Goal: Task Accomplishment & Management: Complete application form

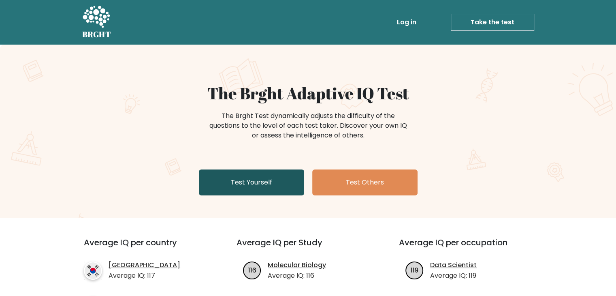
click at [256, 190] on link "Test Yourself" at bounding box center [251, 182] width 105 height 26
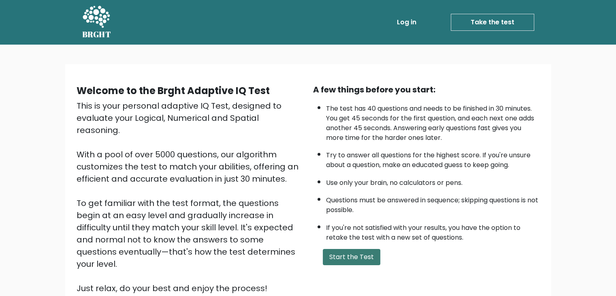
click at [351, 258] on button "Start the Test" at bounding box center [352, 257] width 58 height 16
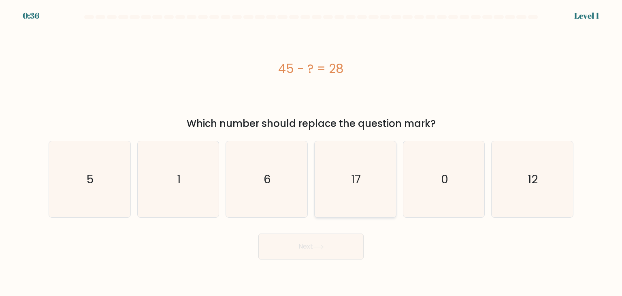
click at [363, 177] on icon "17" at bounding box center [355, 179] width 76 height 76
click at [312, 152] on input "d. 17" at bounding box center [311, 150] width 0 height 4
radio input "true"
click at [341, 245] on button "Next" at bounding box center [310, 246] width 105 height 26
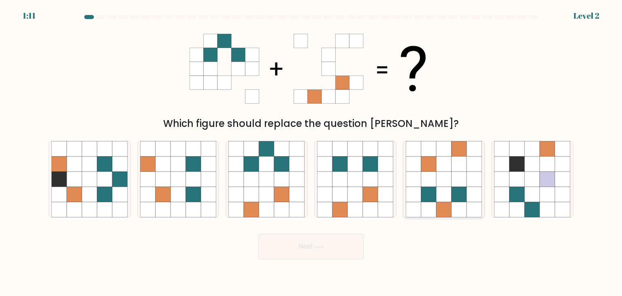
click at [448, 172] on icon at bounding box center [443, 178] width 15 height 15
click at [312, 152] on input "e." at bounding box center [311, 150] width 0 height 4
radio input "true"
click at [330, 244] on button "Next" at bounding box center [310, 246] width 105 height 26
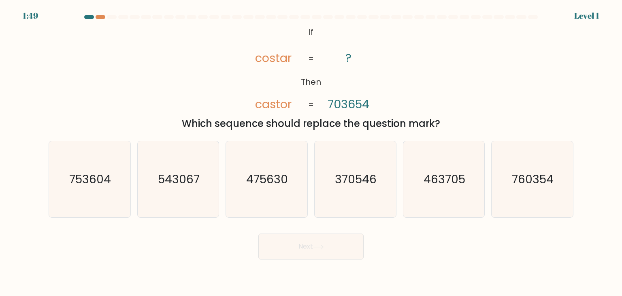
click at [264, 98] on tspan "castor" at bounding box center [274, 104] width 36 height 16
click at [258, 60] on tspan "costar" at bounding box center [274, 58] width 36 height 16
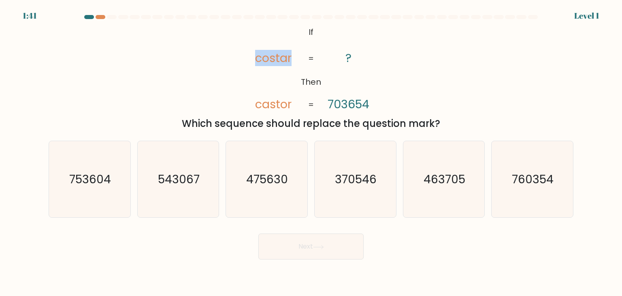
click at [258, 60] on tspan "costar" at bounding box center [274, 58] width 36 height 16
copy tspan "costar"
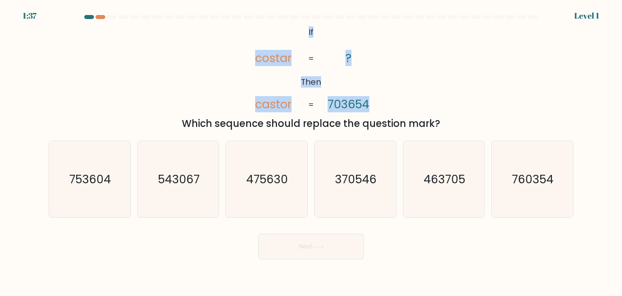
drag, startPoint x: 304, startPoint y: 29, endPoint x: 319, endPoint y: 86, distance: 59.2
click at [406, 98] on div "@import url('https://fonts.googleapis.com/css?family=Abril+Fatface:400,100,100i…" at bounding box center [311, 77] width 535 height 107
copy icon "If Then costar castor ? 703654"
click at [113, 75] on div "@import url('https://fonts.googleapis.com/css?family=Abril+Fatface:400,100,100i…" at bounding box center [311, 77] width 535 height 107
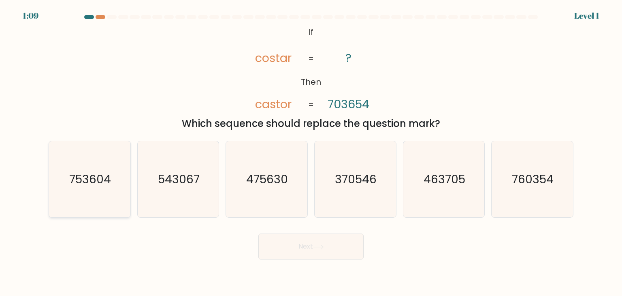
click at [109, 181] on text "753604" at bounding box center [91, 179] width 42 height 16
click at [311, 152] on input "a. 753604" at bounding box center [311, 150] width 0 height 4
radio input "true"
click at [321, 239] on button "Next" at bounding box center [310, 246] width 105 height 26
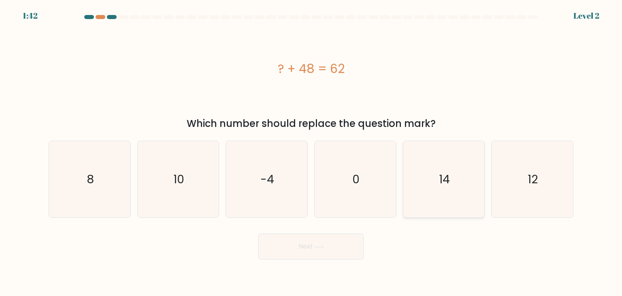
click at [457, 185] on icon "14" at bounding box center [444, 179] width 76 height 76
click at [312, 152] on input "e. 14" at bounding box center [311, 150] width 0 height 4
radio input "true"
click at [327, 242] on button "Next" at bounding box center [310, 246] width 105 height 26
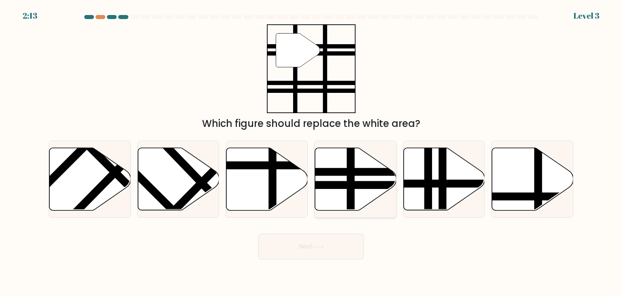
click at [342, 185] on line at bounding box center [381, 185] width 164 height 0
click at [312, 152] on input "d." at bounding box center [311, 150] width 0 height 4
radio input "true"
click at [327, 252] on button "Next" at bounding box center [310, 246] width 105 height 26
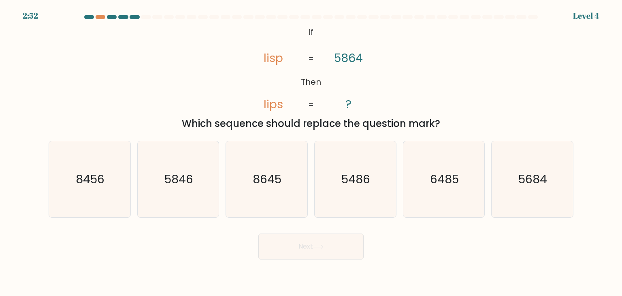
drag, startPoint x: 283, startPoint y: 24, endPoint x: 441, endPoint y: 118, distance: 183.8
click at [441, 118] on div "@import url('https://fonts.googleapis.com/css?family=Abril+Fatface:400,100,100i…" at bounding box center [311, 77] width 535 height 107
copy div "If Then lisp lips 5864 ? = = Which sequence should replace the question mark?"
click at [190, 181] on text "5846" at bounding box center [178, 179] width 29 height 16
click at [311, 152] on input "b. 5846" at bounding box center [311, 150] width 0 height 4
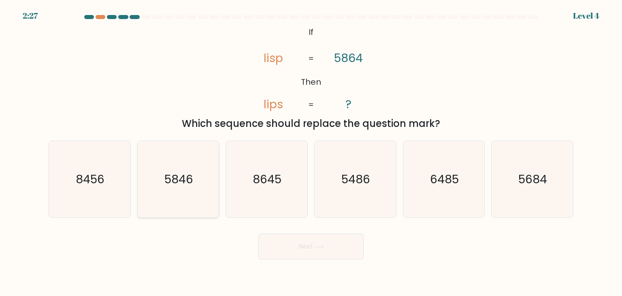
radio input "true"
click at [289, 243] on button "Next" at bounding box center [310, 246] width 105 height 26
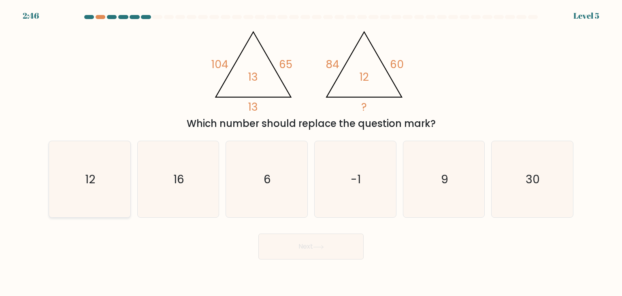
click at [95, 173] on text "12" at bounding box center [90, 179] width 10 height 16
click at [311, 152] on input "a. 12" at bounding box center [311, 150] width 0 height 4
radio input "true"
click at [330, 246] on button "Next" at bounding box center [310, 246] width 105 height 26
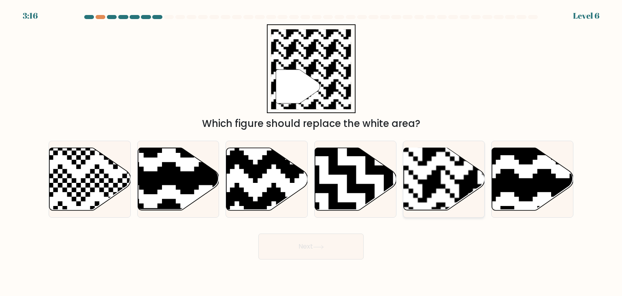
click at [436, 186] on rect at bounding box center [468, 146] width 147 height 147
click at [312, 152] on input "e." at bounding box center [311, 150] width 0 height 4
radio input "true"
click at [315, 240] on button "Next" at bounding box center [310, 246] width 105 height 26
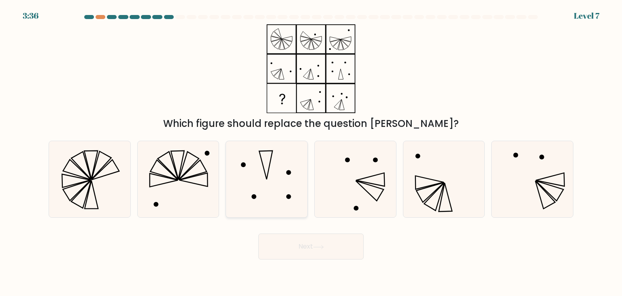
click at [271, 179] on icon at bounding box center [266, 179] width 76 height 76
click at [311, 152] on input "c." at bounding box center [311, 150] width 0 height 4
radio input "true"
click at [303, 241] on button "Next" at bounding box center [310, 246] width 105 height 26
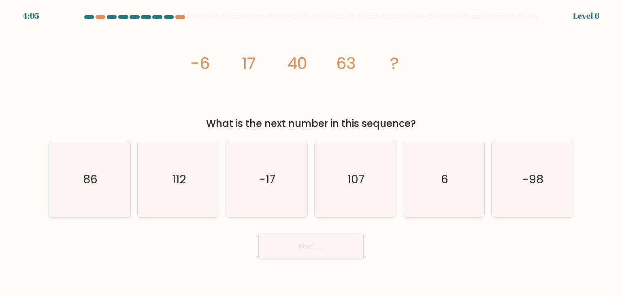
click at [79, 174] on icon "86" at bounding box center [89, 179] width 76 height 76
click at [311, 152] on input "a. 86" at bounding box center [311, 150] width 0 height 4
radio input "true"
click at [295, 255] on button "Next" at bounding box center [310, 246] width 105 height 26
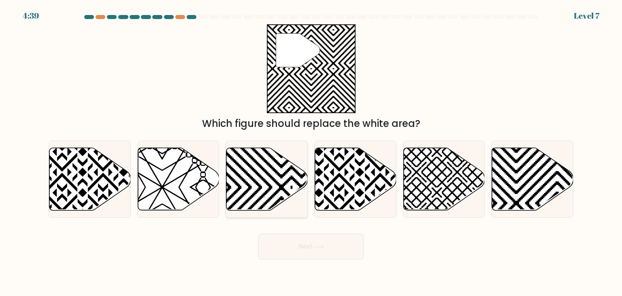
click at [277, 183] on icon at bounding box center [292, 146] width 164 height 164
click at [311, 152] on input "c." at bounding box center [311, 150] width 0 height 4
radio input "true"
click at [335, 248] on button "Next" at bounding box center [310, 246] width 105 height 26
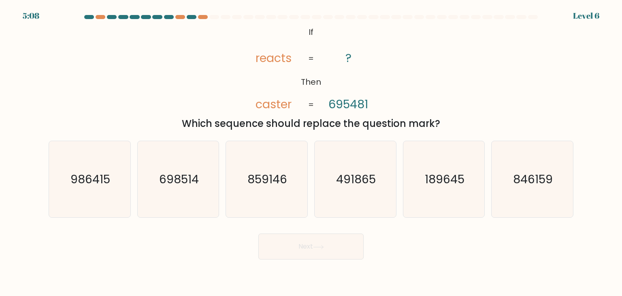
drag, startPoint x: 367, startPoint y: 104, endPoint x: 373, endPoint y: 105, distance: 6.1
click at [373, 105] on icon "@import url('https://fonts.googleapis.com/css?family=Abril+Fatface:400,100,100i…" at bounding box center [311, 68] width 144 height 89
drag, startPoint x: 365, startPoint y: 101, endPoint x: 374, endPoint y: 103, distance: 9.6
click at [374, 103] on icon "@import url('https://fonts.googleapis.com/css?family=Abril+Fatface:400,100,100i…" at bounding box center [311, 68] width 144 height 89
click at [380, 102] on icon "@import url('https://fonts.googleapis.com/css?family=Abril+Fatface:400,100,100i…" at bounding box center [311, 68] width 144 height 89
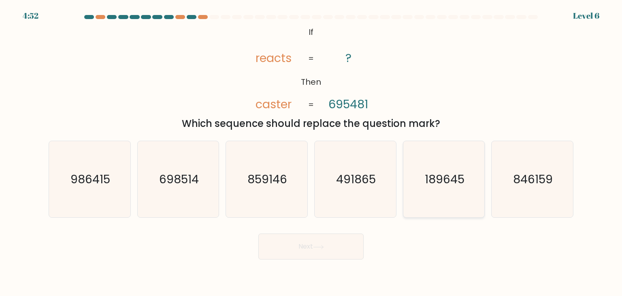
click at [455, 192] on icon "189645" at bounding box center [444, 179] width 76 height 76
click at [312, 152] on input "e. 189645" at bounding box center [311, 150] width 0 height 4
radio input "true"
click at [329, 244] on button "Next" at bounding box center [310, 246] width 105 height 26
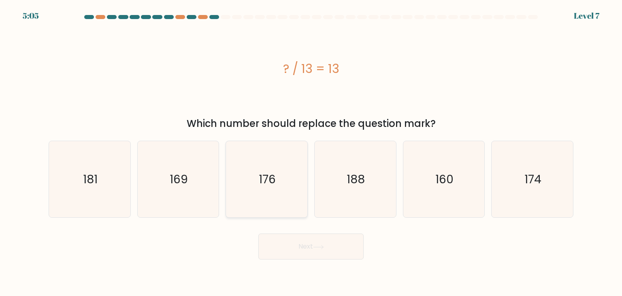
click at [282, 152] on icon "176" at bounding box center [266, 179] width 76 height 76
click at [311, 152] on input "c. 176" at bounding box center [311, 150] width 0 height 4
radio input "true"
click at [313, 242] on button "Next" at bounding box center [310, 246] width 105 height 26
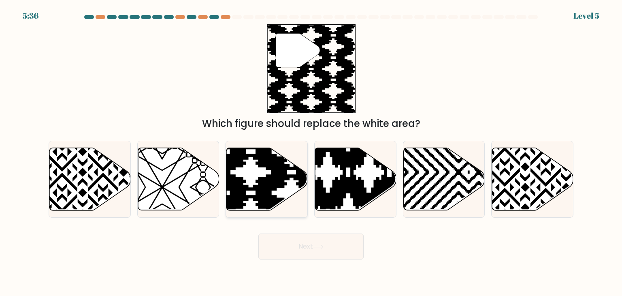
click at [250, 155] on icon at bounding box center [292, 213] width 164 height 164
click at [311, 152] on input "c." at bounding box center [311, 150] width 0 height 4
radio input "true"
click at [308, 244] on button "Next" at bounding box center [310, 246] width 105 height 26
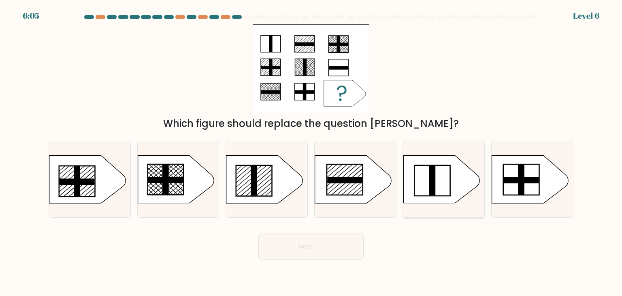
click at [436, 190] on icon at bounding box center [442, 179] width 76 height 47
click at [312, 152] on input "e." at bounding box center [311, 150] width 0 height 4
radio input "true"
click at [244, 172] on icon at bounding box center [264, 179] width 76 height 47
click at [311, 152] on input "c." at bounding box center [311, 150] width 0 height 4
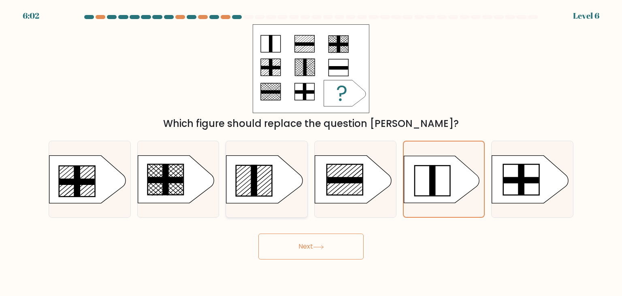
radio input "true"
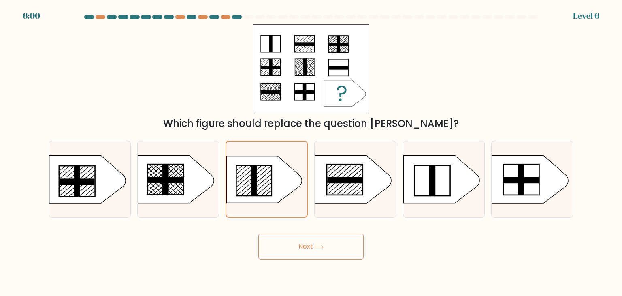
click at [323, 245] on icon at bounding box center [318, 247] width 11 height 4
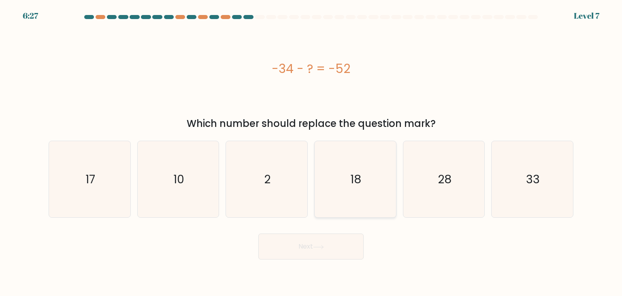
click at [376, 171] on icon "18" at bounding box center [355, 179] width 76 height 76
click at [312, 152] on input "d. 18" at bounding box center [311, 150] width 0 height 4
radio input "true"
click at [329, 249] on button "Next" at bounding box center [310, 246] width 105 height 26
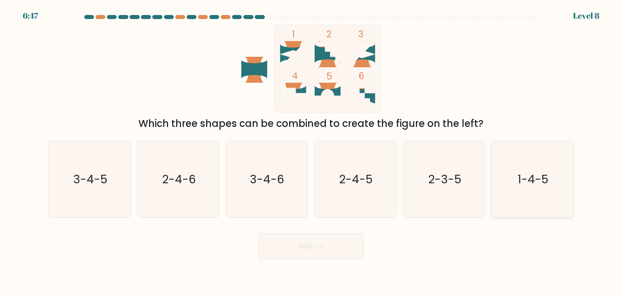
click at [543, 179] on text "1-4-5" at bounding box center [533, 179] width 31 height 16
click at [312, 152] on input "f. 1-4-5" at bounding box center [311, 150] width 0 height 4
radio input "true"
click at [337, 248] on button "Next" at bounding box center [310, 246] width 105 height 26
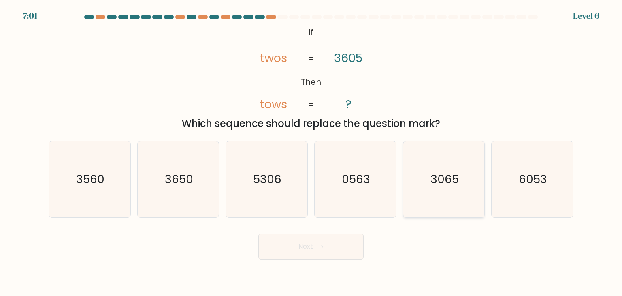
click at [465, 188] on icon "3065" at bounding box center [444, 179] width 76 height 76
click at [312, 152] on input "e. 3065" at bounding box center [311, 150] width 0 height 4
radio input "true"
click at [327, 238] on button "Next" at bounding box center [310, 246] width 105 height 26
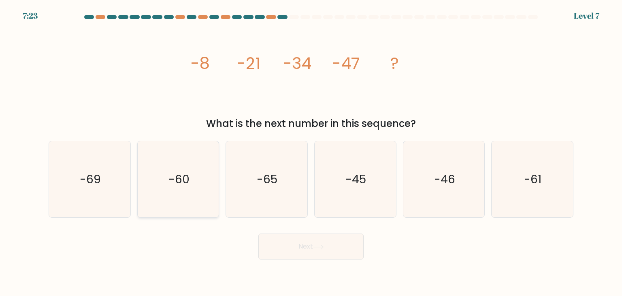
click at [211, 162] on icon "-60" at bounding box center [178, 179] width 76 height 76
click at [311, 152] on input "b. -60" at bounding box center [311, 150] width 0 height 4
radio input "true"
click at [308, 243] on button "Next" at bounding box center [310, 246] width 105 height 26
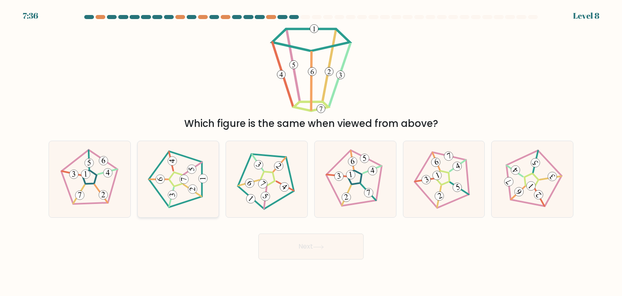
click at [179, 165] on icon at bounding box center [178, 179] width 61 height 61
click at [311, 152] on input "b." at bounding box center [311, 150] width 0 height 4
radio input "true"
click at [318, 246] on icon at bounding box center [318, 247] width 11 height 4
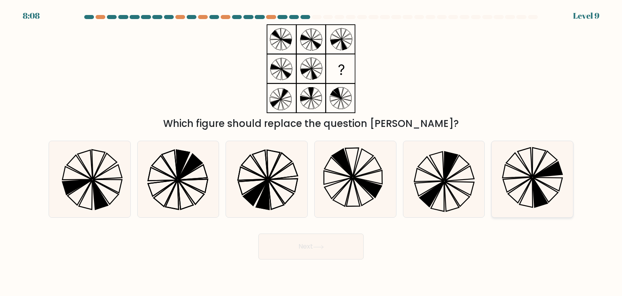
click at [534, 172] on icon at bounding box center [532, 179] width 76 height 76
click at [312, 152] on input "f." at bounding box center [311, 150] width 0 height 4
radio input "true"
click at [273, 186] on icon at bounding box center [277, 194] width 16 height 29
click at [311, 152] on input "c." at bounding box center [311, 150] width 0 height 4
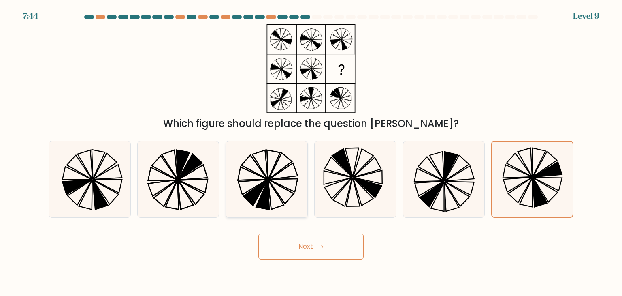
radio input "true"
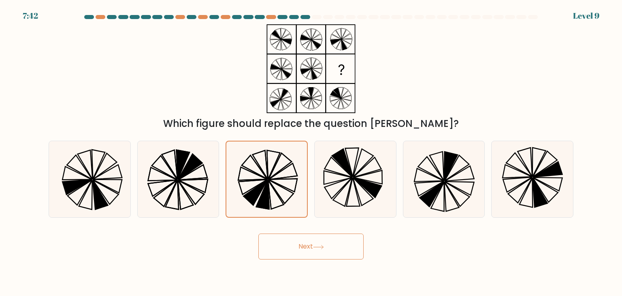
click at [304, 234] on button "Next" at bounding box center [310, 246] width 105 height 26
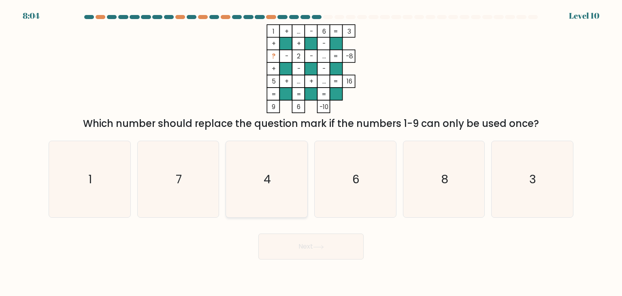
click at [276, 184] on icon "4" at bounding box center [266, 179] width 76 height 76
click at [311, 152] on input "c. 4" at bounding box center [311, 150] width 0 height 4
radio input "true"
click at [528, 188] on icon "3" at bounding box center [532, 179] width 76 height 76
click at [312, 152] on input "f. 3" at bounding box center [311, 150] width 0 height 4
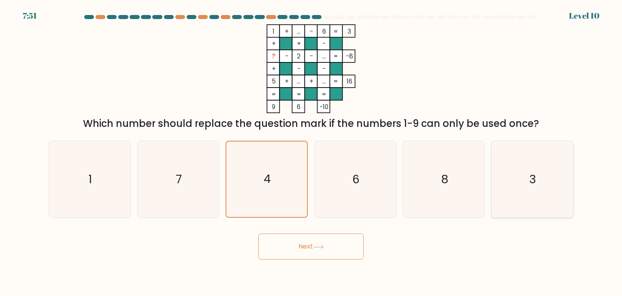
radio input "true"
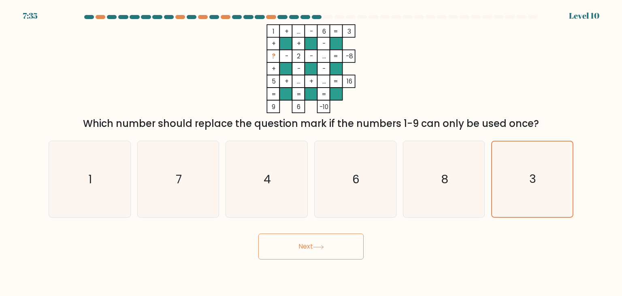
click at [339, 249] on button "Next" at bounding box center [310, 246] width 105 height 26
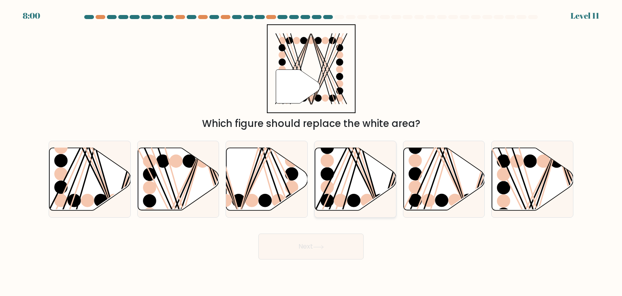
click at [359, 175] on icon at bounding box center [355, 179] width 81 height 62
click at [312, 152] on input "d." at bounding box center [311, 150] width 0 height 4
radio input "true"
click at [335, 248] on button "Next" at bounding box center [310, 246] width 105 height 26
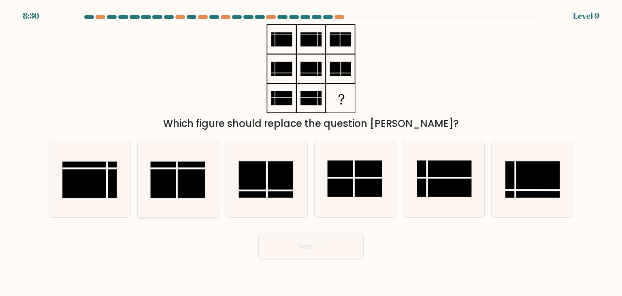
click at [179, 180] on rect at bounding box center [177, 180] width 55 height 36
click at [311, 152] on input "b." at bounding box center [311, 150] width 0 height 4
radio input "true"
click at [316, 248] on icon at bounding box center [318, 247] width 11 height 4
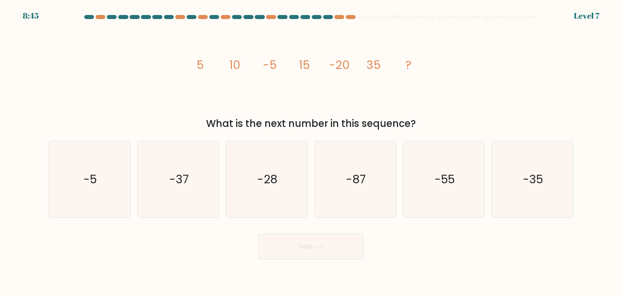
click at [235, 67] on tspan "10" at bounding box center [234, 65] width 11 height 16
click at [201, 60] on tspan "5" at bounding box center [199, 65] width 7 height 16
click at [271, 67] on tspan "-5" at bounding box center [270, 65] width 14 height 16
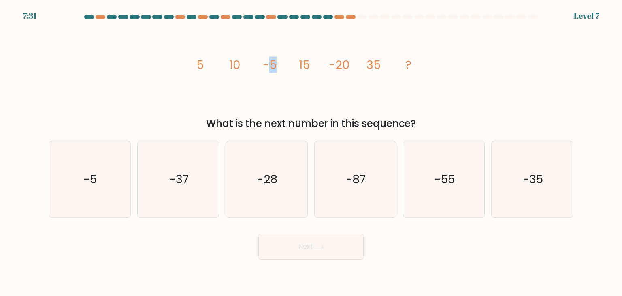
click at [274, 66] on tspan "-5" at bounding box center [270, 65] width 14 height 16
click at [291, 69] on icon "image/svg+xml 5 10 -5 15 -20 35 ?" at bounding box center [311, 68] width 243 height 89
click at [308, 68] on tspan "15" at bounding box center [304, 65] width 11 height 16
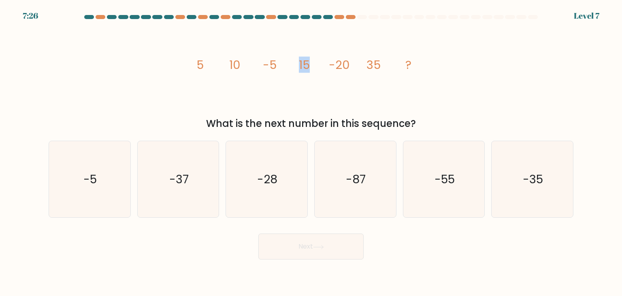
click at [320, 70] on icon "image/svg+xml 5 10 -5 15 -20 35 ?" at bounding box center [311, 68] width 243 height 89
click at [352, 62] on icon "image/svg+xml 5 10 -5 15 -20 35 ?" at bounding box center [311, 68] width 243 height 89
click at [379, 62] on tspan "35" at bounding box center [374, 65] width 14 height 16
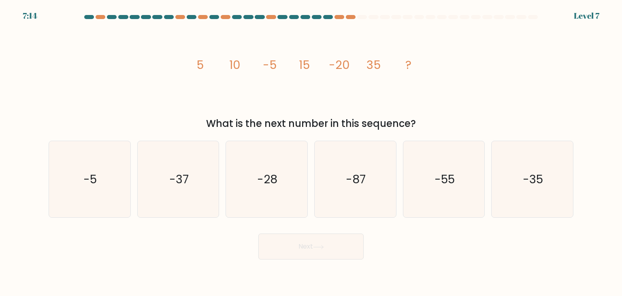
click at [379, 62] on tspan "35" at bounding box center [374, 65] width 14 height 16
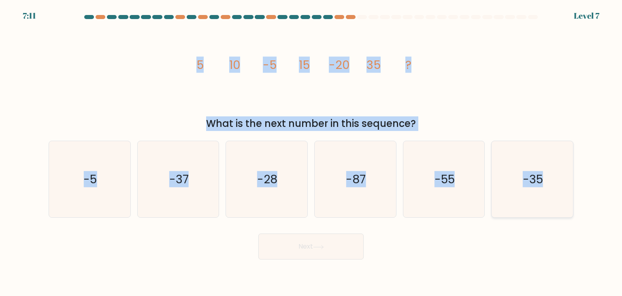
drag, startPoint x: 193, startPoint y: 62, endPoint x: 554, endPoint y: 168, distance: 376.8
click at [554, 168] on form at bounding box center [311, 137] width 622 height 244
copy form "5 10 -5 15 -20 35 ? What is the next number in this sequence? a. -5 b. -37 c. -…"
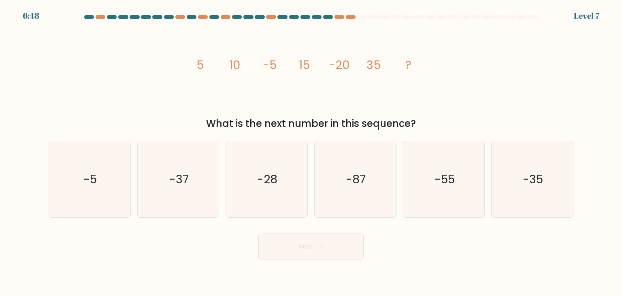
click at [485, 249] on div "Next" at bounding box center [311, 243] width 535 height 32
click at [446, 184] on text "-55" at bounding box center [445, 179] width 20 height 16
click at [312, 152] on input "e. -55" at bounding box center [311, 150] width 0 height 4
radio input "true"
click at [242, 66] on icon "image/svg+xml 5 10 -5 15 -20 35 ?" at bounding box center [311, 68] width 243 height 89
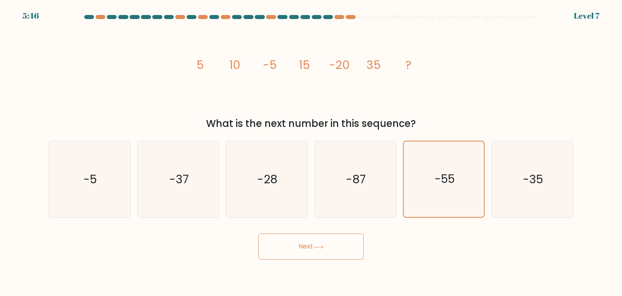
click at [342, 254] on button "Next" at bounding box center [310, 246] width 105 height 26
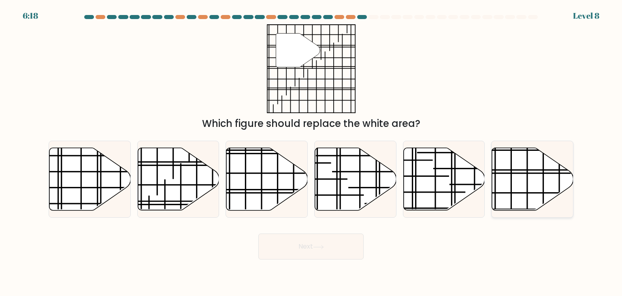
click at [521, 176] on icon at bounding box center [532, 179] width 81 height 62
click at [312, 152] on input "f." at bounding box center [311, 150] width 0 height 4
radio input "true"
click at [339, 252] on button "Next" at bounding box center [310, 246] width 105 height 26
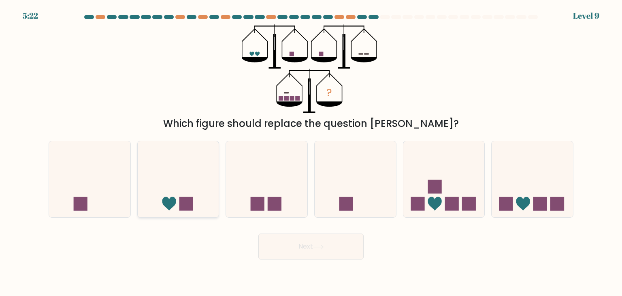
click at [184, 170] on icon at bounding box center [178, 178] width 81 height 67
click at [311, 152] on input "b." at bounding box center [311, 150] width 0 height 4
radio input "true"
click at [436, 184] on rect at bounding box center [435, 187] width 14 height 14
click at [312, 152] on input "e." at bounding box center [311, 150] width 0 height 4
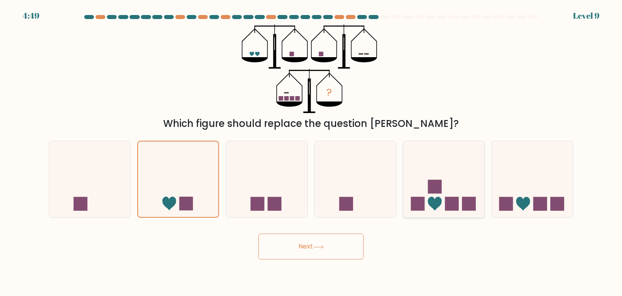
radio input "true"
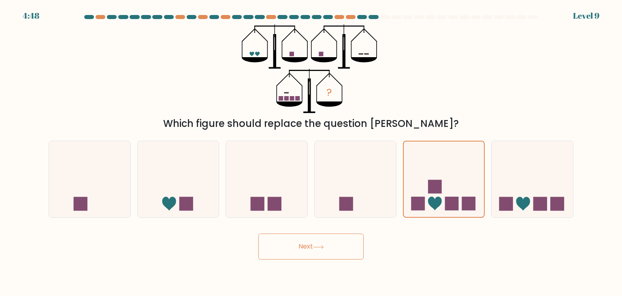
click at [302, 245] on button "Next" at bounding box center [310, 246] width 105 height 26
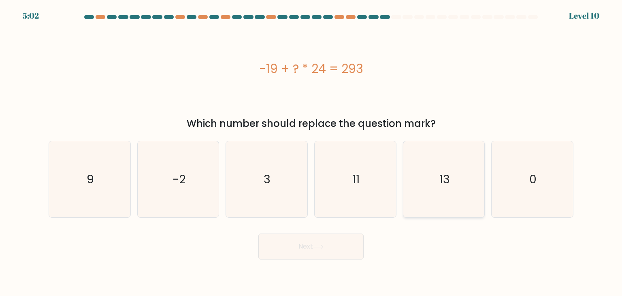
click at [437, 173] on icon "13" at bounding box center [444, 179] width 76 height 76
click at [312, 152] on input "e. 13" at bounding box center [311, 150] width 0 height 4
radio input "true"
click at [346, 247] on button "Next" at bounding box center [310, 246] width 105 height 26
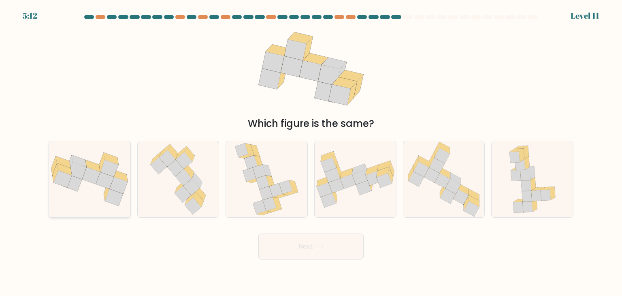
click at [90, 192] on icon at bounding box center [89, 179] width 81 height 54
click at [311, 152] on input "a." at bounding box center [311, 150] width 0 height 4
radio input "true"
click at [307, 257] on button "Next" at bounding box center [310, 246] width 105 height 26
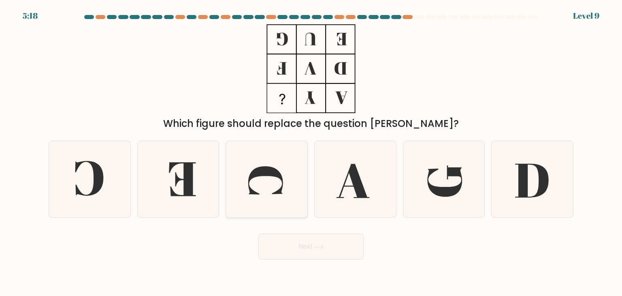
click at [271, 184] on icon at bounding box center [266, 179] width 76 height 76
click at [311, 152] on input "c." at bounding box center [311, 150] width 0 height 4
radio input "true"
click at [309, 250] on button "Next" at bounding box center [310, 246] width 105 height 26
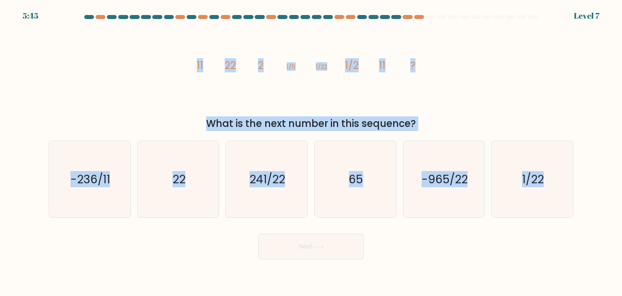
drag, startPoint x: 194, startPoint y: 65, endPoint x: 586, endPoint y: 183, distance: 409.0
click at [586, 183] on form at bounding box center [311, 137] width 622 height 244
copy form "11 22 2 1/11 1/22 1/2 11 ? What is the next number in this sequence? a. -236/11…"
click at [167, 80] on div "image/svg+xml 11 22 2 1/11 1/22 1/2 11 ? What is the next number in this sequen…" at bounding box center [311, 77] width 535 height 107
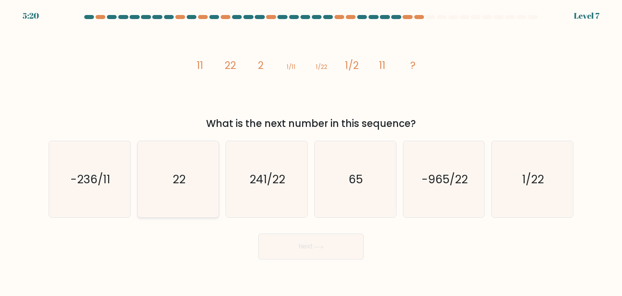
click at [184, 153] on icon "22" at bounding box center [178, 179] width 76 height 76
click at [311, 152] on input "b. 22" at bounding box center [311, 150] width 0 height 4
radio input "true"
click at [336, 248] on button "Next" at bounding box center [310, 246] width 105 height 26
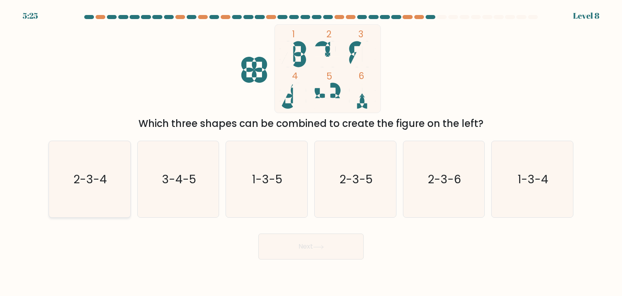
click at [70, 171] on icon "2-3-4" at bounding box center [89, 179] width 76 height 76
click at [311, 152] on input "a. 2-3-4" at bounding box center [311, 150] width 0 height 4
radio input "true"
click at [340, 248] on button "Next" at bounding box center [310, 246] width 105 height 26
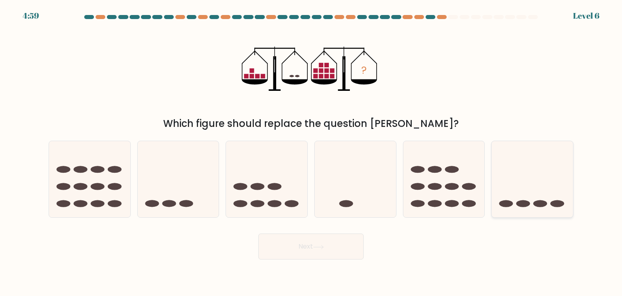
click at [543, 206] on ellipse at bounding box center [541, 203] width 14 height 7
click at [312, 152] on input "f." at bounding box center [311, 150] width 0 height 4
radio input "true"
click at [346, 243] on button "Next" at bounding box center [310, 246] width 105 height 26
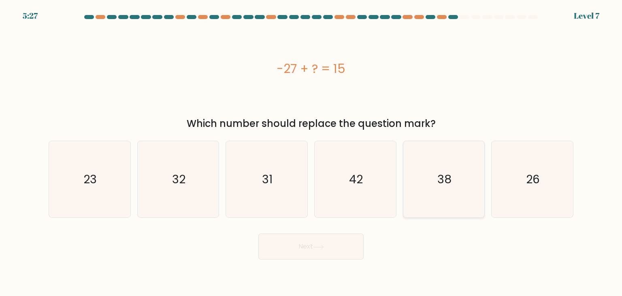
click at [436, 179] on icon "38" at bounding box center [444, 179] width 76 height 76
click at [312, 152] on input "e. 38" at bounding box center [311, 150] width 0 height 4
radio input "true"
click at [367, 192] on icon "42" at bounding box center [355, 179] width 76 height 76
click at [312, 152] on input "d. 42" at bounding box center [311, 150] width 0 height 4
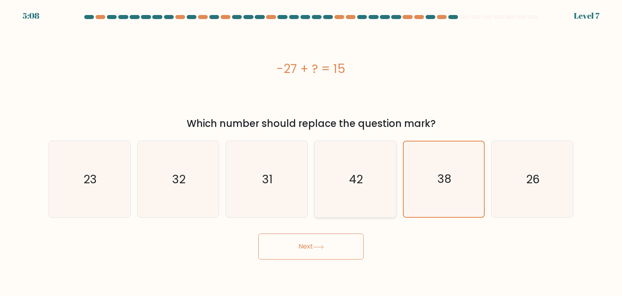
radio input "true"
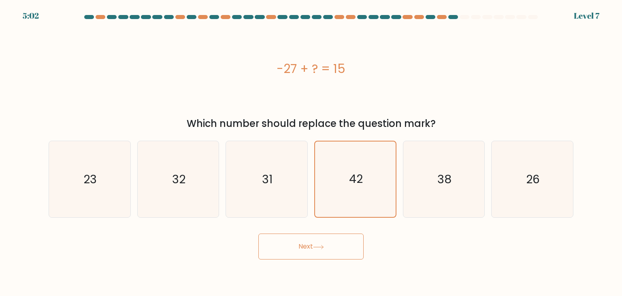
click at [339, 248] on button "Next" at bounding box center [310, 246] width 105 height 26
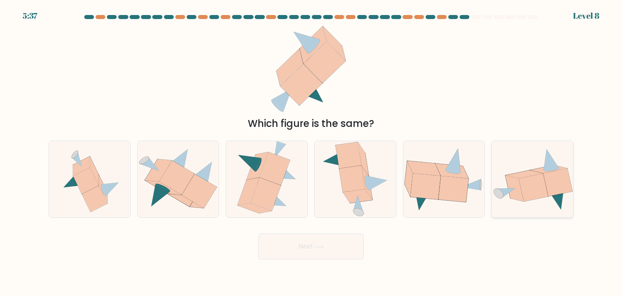
click at [528, 187] on icon at bounding box center [533, 187] width 29 height 28
click at [312, 152] on input "f." at bounding box center [311, 150] width 0 height 4
radio input "true"
click at [59, 161] on icon at bounding box center [89, 179] width 71 height 76
click at [311, 152] on input "a." at bounding box center [311, 150] width 0 height 4
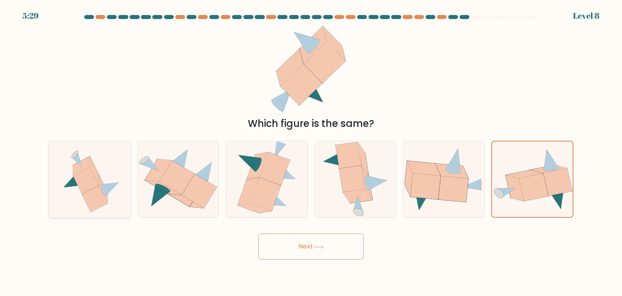
radio input "true"
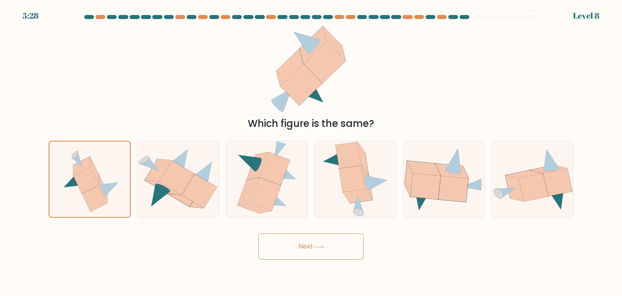
click at [297, 249] on button "Next" at bounding box center [310, 246] width 105 height 26
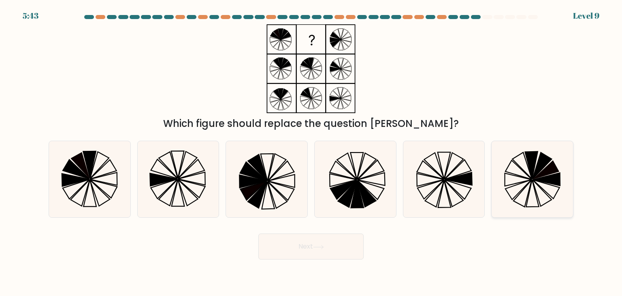
click at [529, 177] on icon at bounding box center [519, 169] width 27 height 19
click at [312, 152] on input "f." at bounding box center [311, 150] width 0 height 4
radio input "true"
click at [88, 170] on icon at bounding box center [89, 164] width 13 height 27
click at [311, 152] on input "a." at bounding box center [311, 150] width 0 height 4
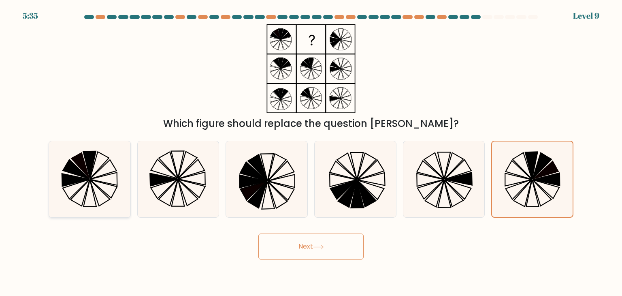
radio input "true"
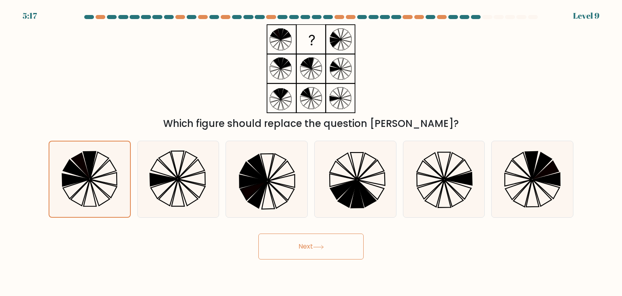
click at [340, 250] on button "Next" at bounding box center [310, 246] width 105 height 26
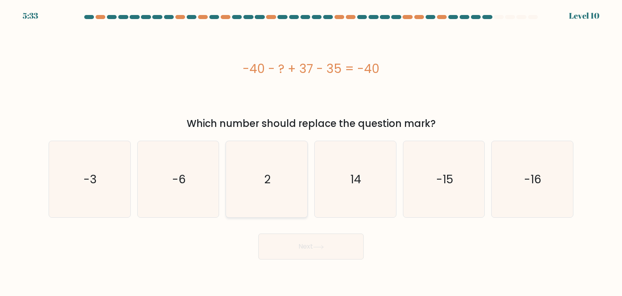
click at [279, 175] on icon "2" at bounding box center [266, 179] width 76 height 76
click at [311, 152] on input "c. 2" at bounding box center [311, 150] width 0 height 4
radio input "true"
click at [314, 246] on button "Next" at bounding box center [310, 246] width 105 height 26
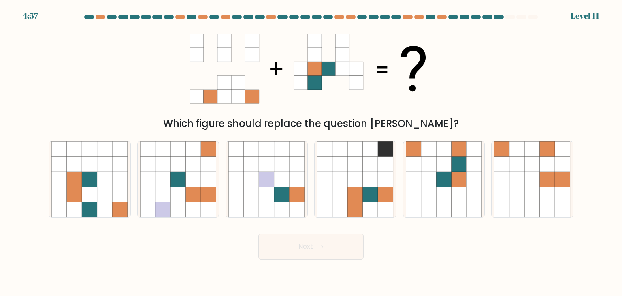
drag, startPoint x: 188, startPoint y: 34, endPoint x: 240, endPoint y: 61, distance: 58.2
click at [240, 61] on div "Which figure should replace the question mark?" at bounding box center [311, 77] width 535 height 107
click at [461, 186] on icon at bounding box center [459, 178] width 15 height 15
click at [312, 152] on input "e." at bounding box center [311, 150] width 0 height 4
radio input "true"
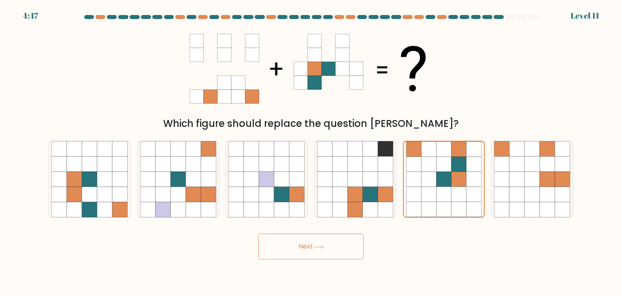
click at [337, 241] on button "Next" at bounding box center [310, 246] width 105 height 26
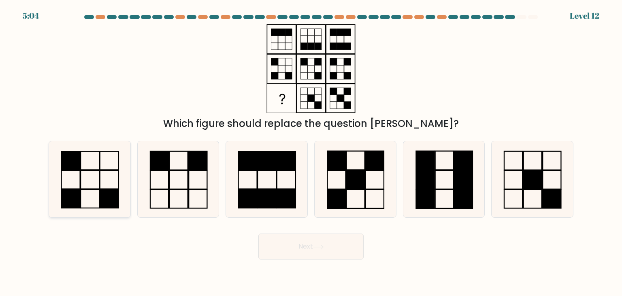
click at [71, 182] on icon at bounding box center [89, 179] width 76 height 76
click at [311, 152] on input "a." at bounding box center [311, 150] width 0 height 4
radio input "true"
click at [297, 250] on button "Next" at bounding box center [310, 246] width 105 height 26
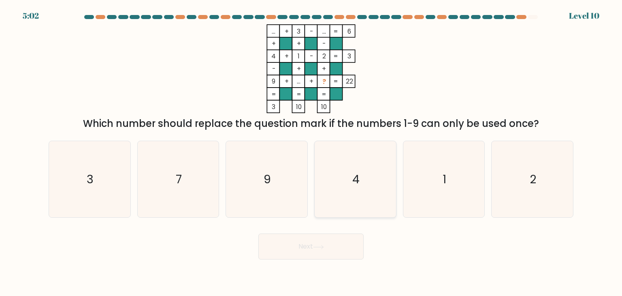
click at [342, 176] on icon "4" at bounding box center [355, 179] width 76 height 76
click at [312, 152] on input "d. 4" at bounding box center [311, 150] width 0 height 4
radio input "true"
click at [331, 246] on button "Next" at bounding box center [310, 246] width 105 height 26
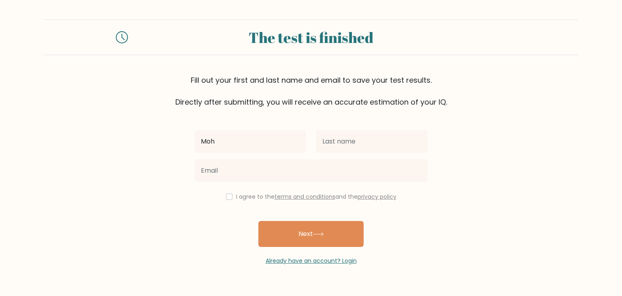
type input "Moh"
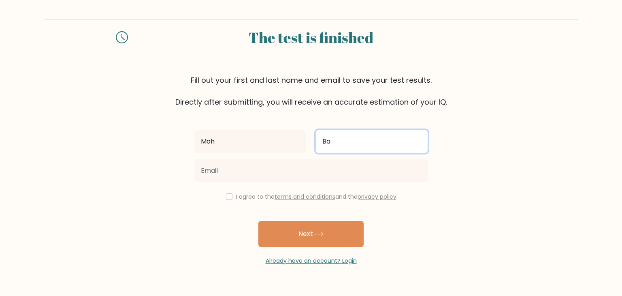
type input "[PERSON_NAME]"
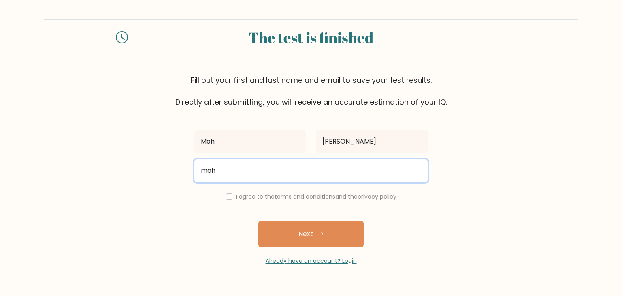
type input "[EMAIL_ADDRESS][DOMAIN_NAME]"
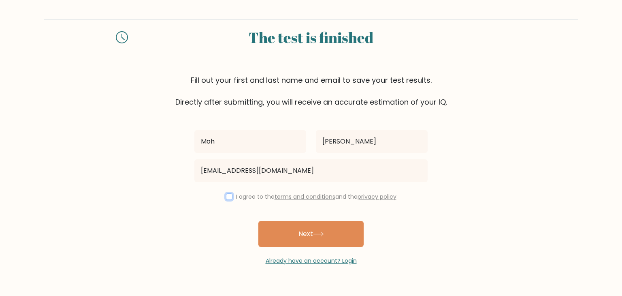
drag, startPoint x: 228, startPoint y: 199, endPoint x: 251, endPoint y: 207, distance: 24.6
click at [228, 198] on input "checkbox" at bounding box center [229, 196] width 6 height 6
checkbox input "true"
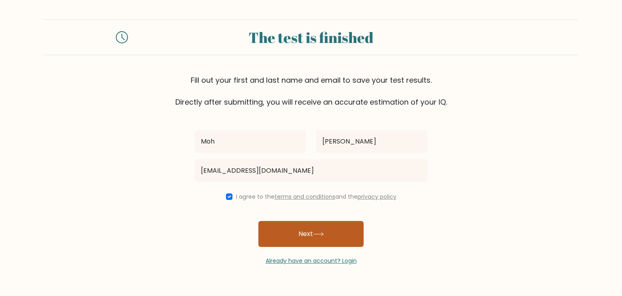
click at [296, 233] on button "Next" at bounding box center [310, 234] width 105 height 26
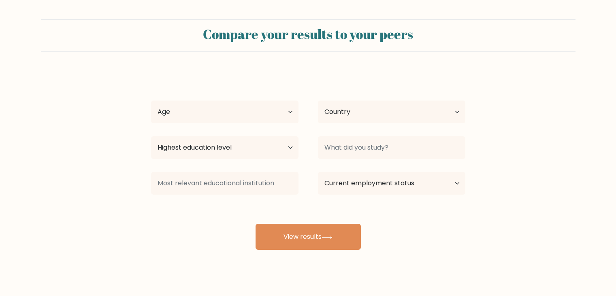
select select "[PERSON_NAME]"
click at [267, 115] on select "Age Under 18 years old 18-24 years old 25-34 years old 35-44 years old 45-54 ye…" at bounding box center [224, 111] width 147 height 23
select select "25_34"
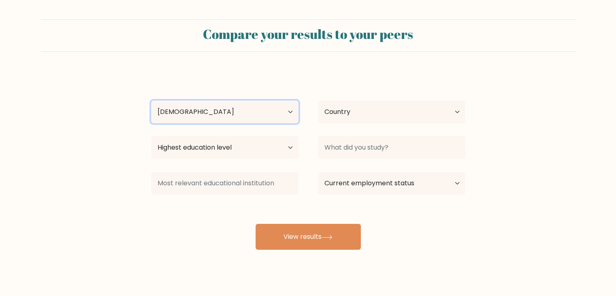
click at [151, 100] on select "Age Under 18 years old 18-24 years old 25-34 years old 35-44 years old 45-54 ye…" at bounding box center [224, 111] width 147 height 23
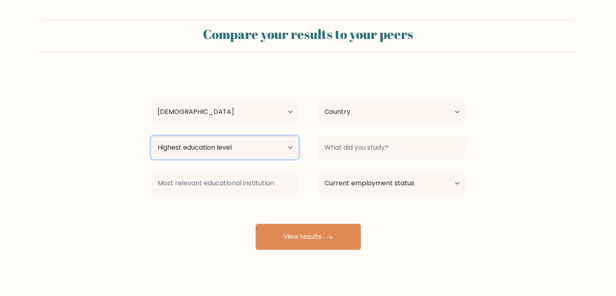
click at [256, 149] on select "Highest education level No schooling Primary Lower Secondary Upper Secondary Oc…" at bounding box center [224, 147] width 147 height 23
select select "bachelors_degree"
click at [151, 136] on select "Highest education level No schooling Primary Lower Secondary Upper Secondary Oc…" at bounding box center [224, 147] width 147 height 23
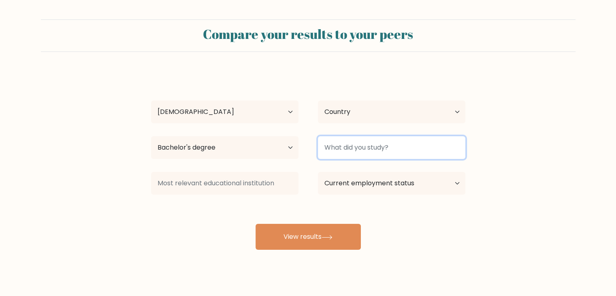
click at [364, 153] on input at bounding box center [391, 147] width 147 height 23
type input "Cyber Secuirty"
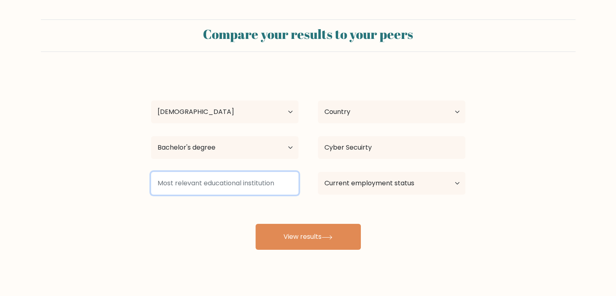
click at [235, 188] on input at bounding box center [224, 183] width 147 height 23
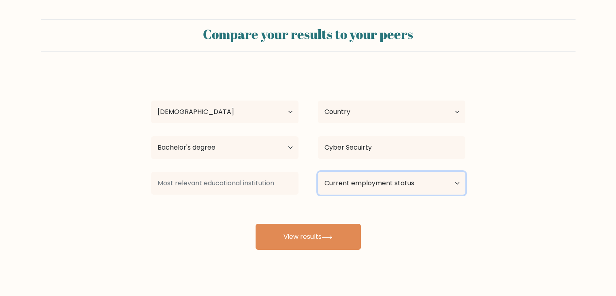
click at [343, 187] on select "Current employment status Employed Student Retired Other / prefer not to answer" at bounding box center [391, 183] width 147 height 23
click at [318, 172] on select "Current employment status Employed Student Retired Other / prefer not to answer" at bounding box center [391, 183] width 147 height 23
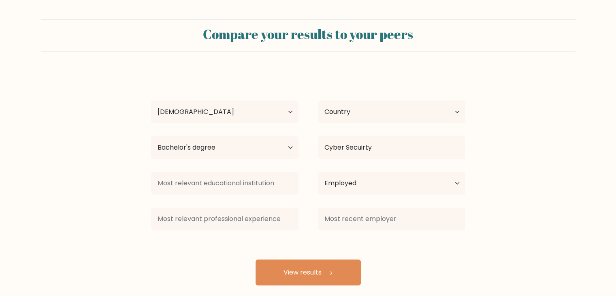
click at [334, 235] on div "Moh Barakat Age Under 18 years old 18-24 years old 25-34 years old 35-44 years …" at bounding box center [308, 178] width 324 height 214
click at [378, 181] on select "Current employment status Employed Student Retired Other / prefer not to answer" at bounding box center [391, 183] width 147 height 23
select select "student"
click at [318, 172] on select "Current employment status Employed Student Retired Other / prefer not to answer" at bounding box center [391, 183] width 147 height 23
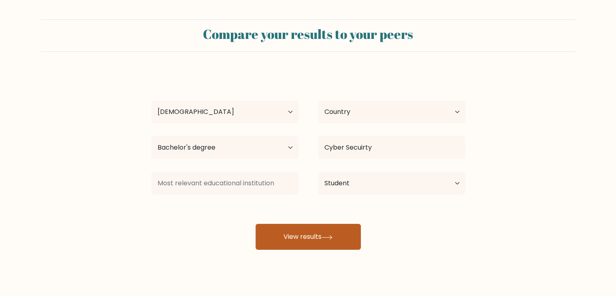
click at [327, 235] on icon at bounding box center [327, 237] width 11 height 4
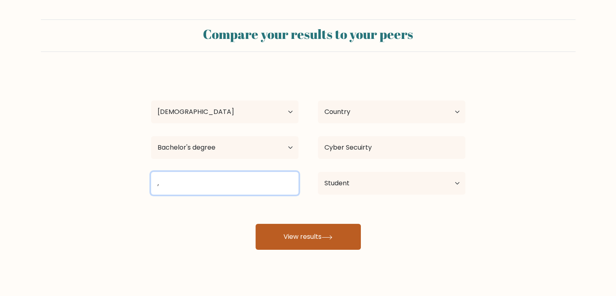
type input ","
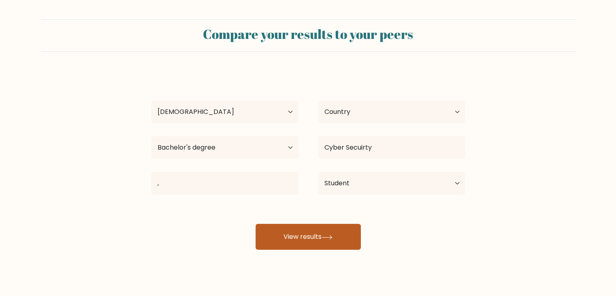
click at [319, 240] on button "View results" at bounding box center [308, 237] width 105 height 26
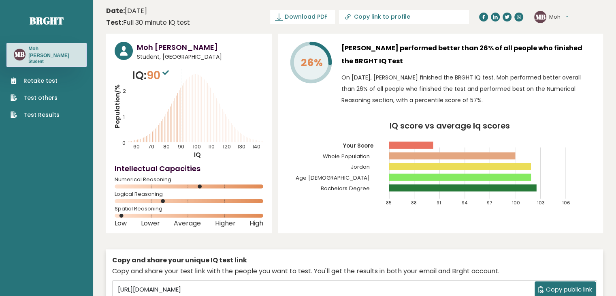
drag, startPoint x: 179, startPoint y: 120, endPoint x: 190, endPoint y: 123, distance: 11.4
click at [190, 123] on icon "Population/% IQ 0 1 2 60 70 80 90 100 110 120 130 140" at bounding box center [189, 113] width 149 height 92
drag, startPoint x: 190, startPoint y: 123, endPoint x: 217, endPoint y: 130, distance: 27.6
click at [220, 130] on icon "Population/% IQ 0 1 2 60 70 80 90 100 110 120 130 140" at bounding box center [189, 113] width 149 height 92
drag, startPoint x: 217, startPoint y: 130, endPoint x: 222, endPoint y: 130, distance: 4.9
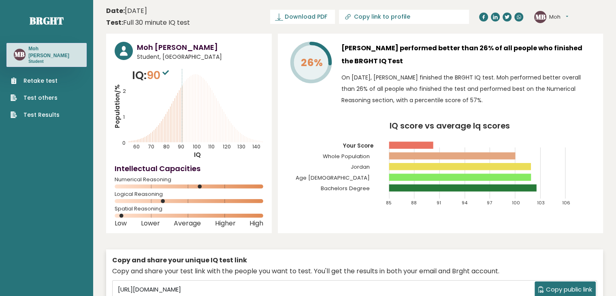
click at [222, 130] on icon "Population/% IQ 0 1 2 60 70 80 90 100 110 120 130 140" at bounding box center [189, 113] width 149 height 92
click at [222, 131] on icon "Population/% IQ 0 1 2 60 70 80 90 100 110 120 130 140" at bounding box center [189, 113] width 149 height 92
